Goal: Check status: Check status

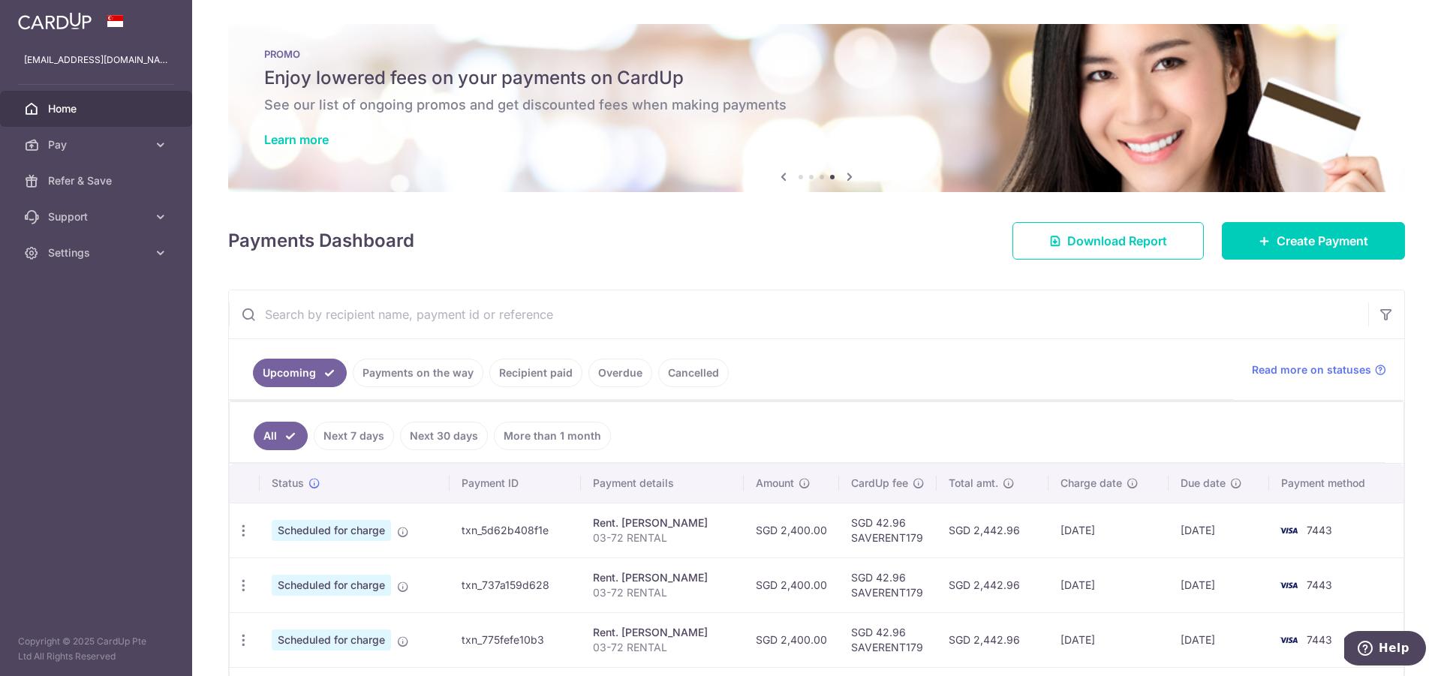
click at [430, 371] on link "Payments on the way" at bounding box center [418, 373] width 131 height 29
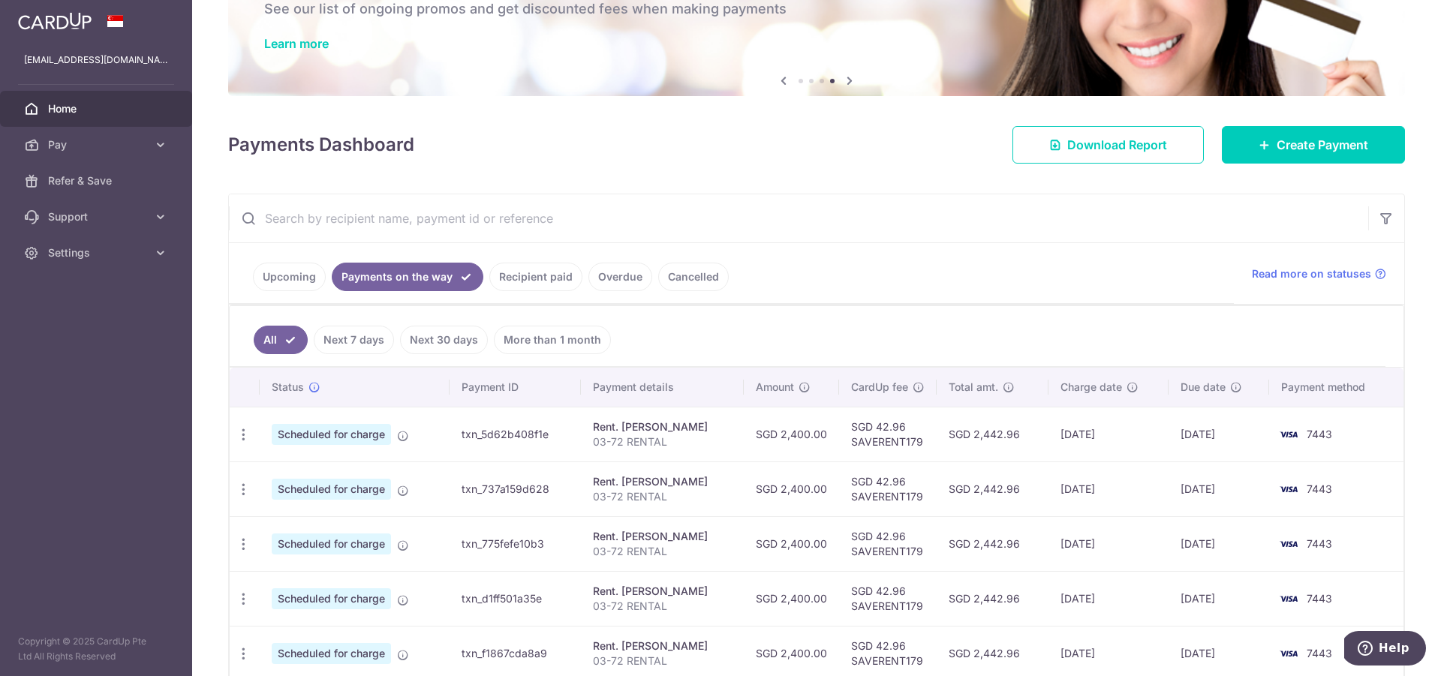
scroll to position [168, 0]
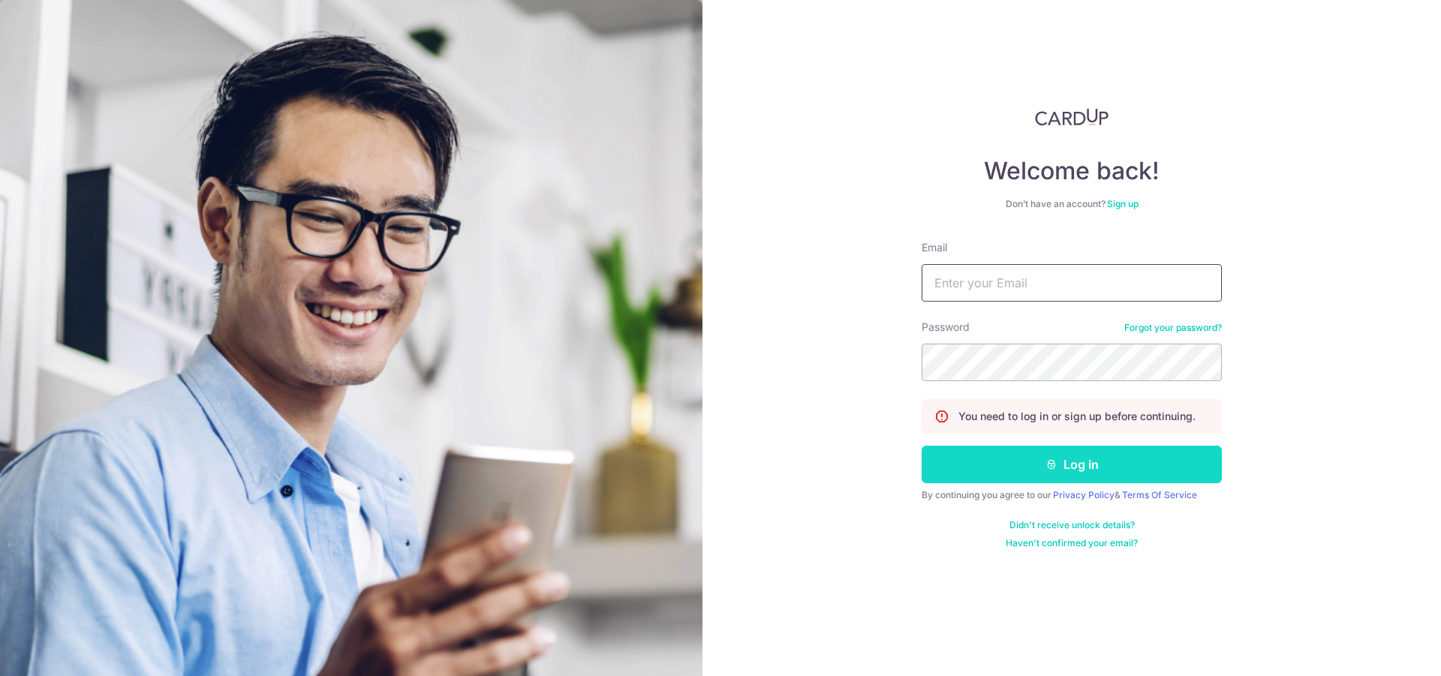
type input "[EMAIL_ADDRESS][DOMAIN_NAME]"
click at [1066, 448] on button "Log in" at bounding box center [1071, 465] width 300 height 38
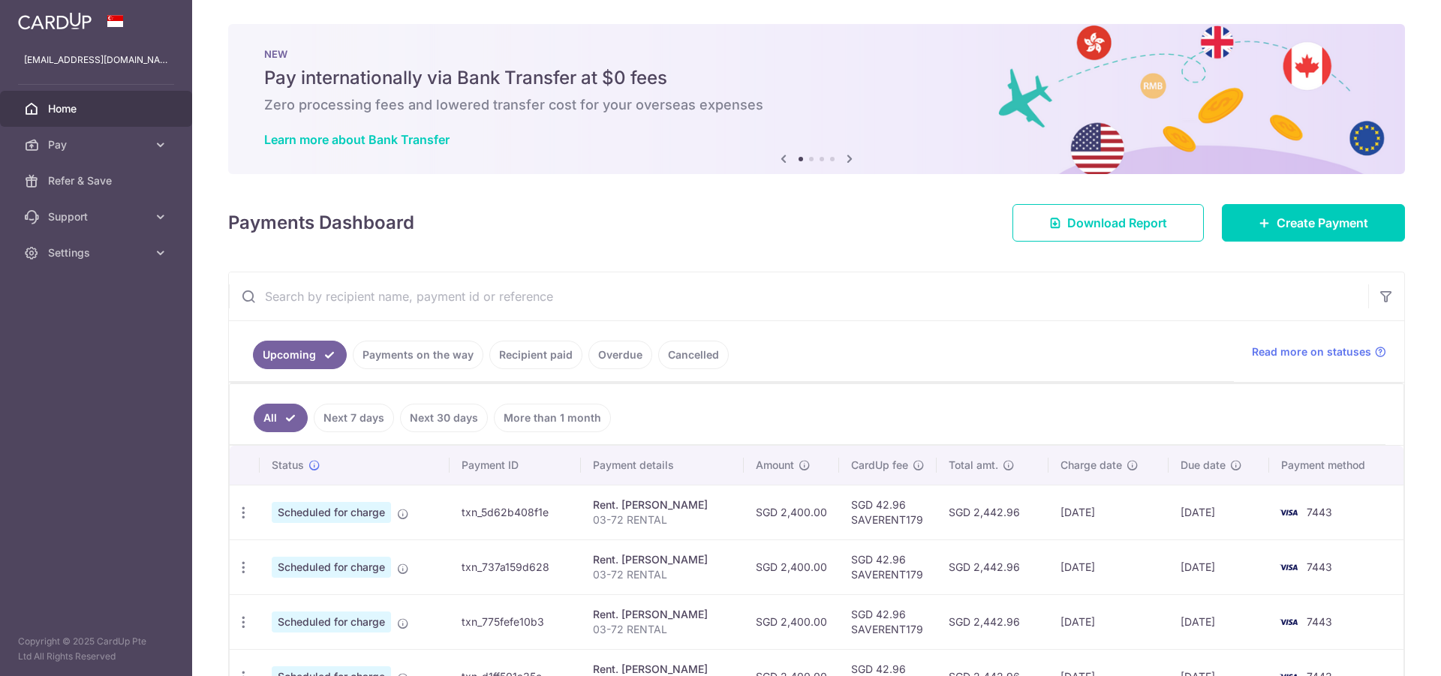
click at [421, 347] on link "Payments on the way" at bounding box center [418, 355] width 131 height 29
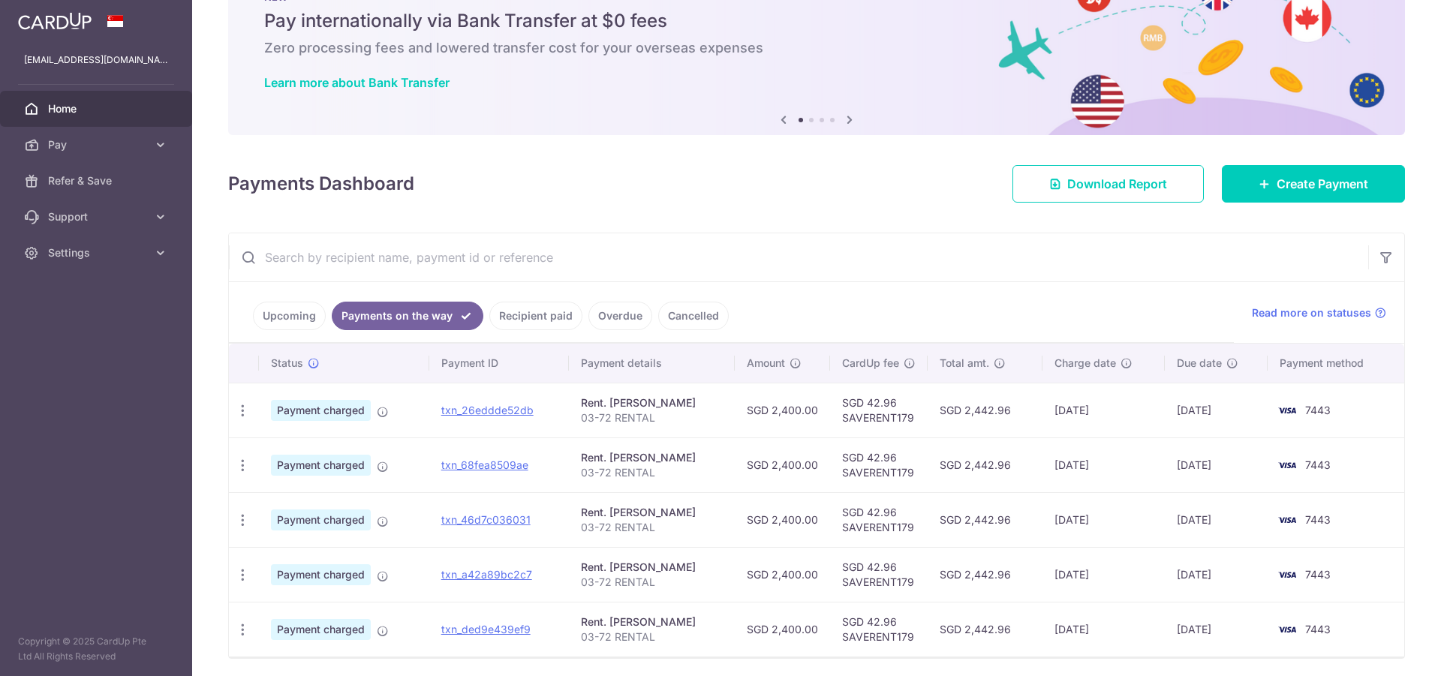
scroll to position [106, 0]
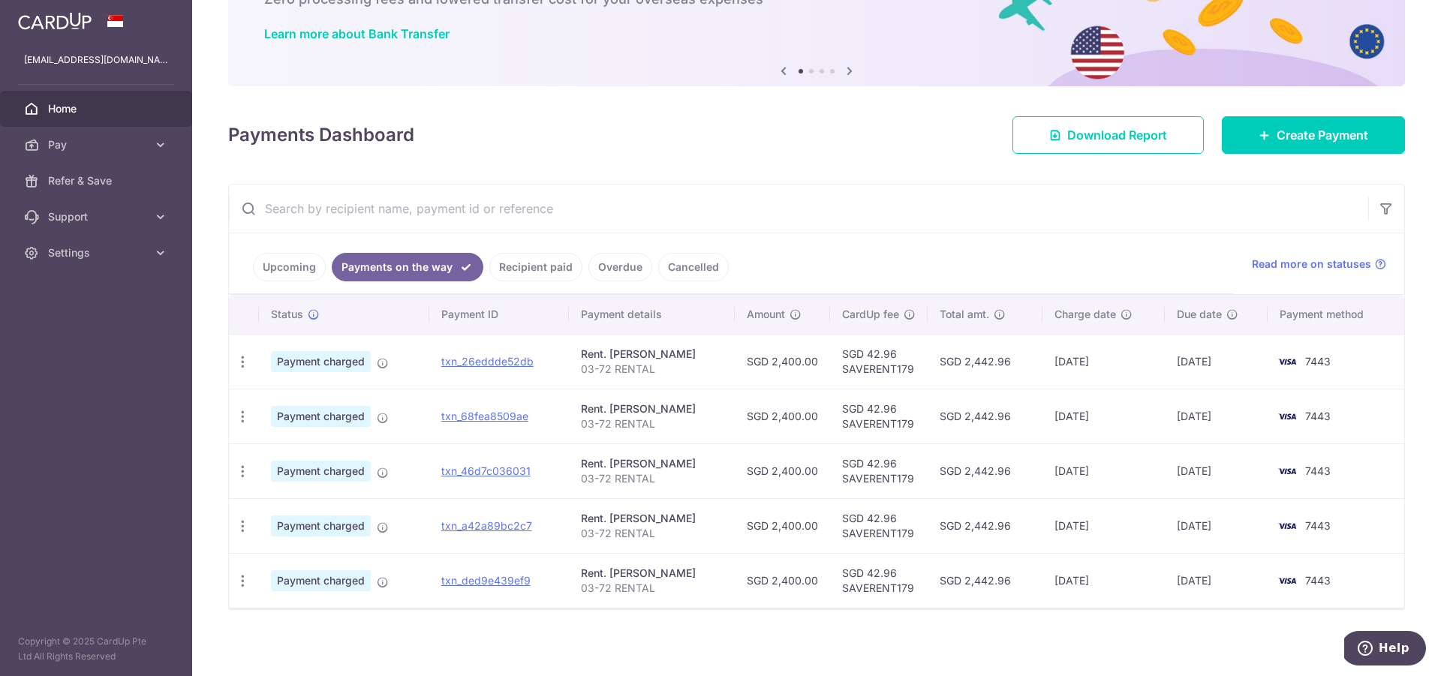
click at [287, 254] on link "Upcoming" at bounding box center [289, 267] width 73 height 29
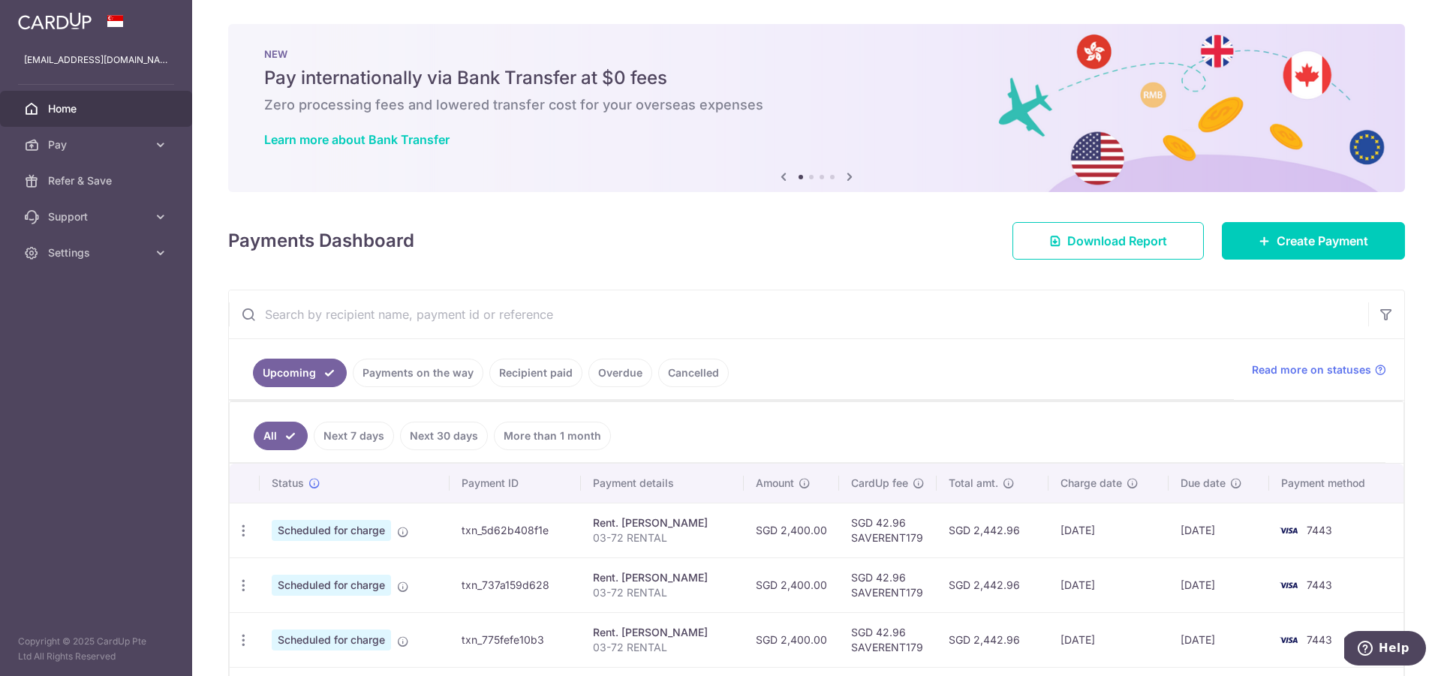
click at [410, 376] on link "Payments on the way" at bounding box center [418, 373] width 131 height 29
